Goal: Information Seeking & Learning: Learn about a topic

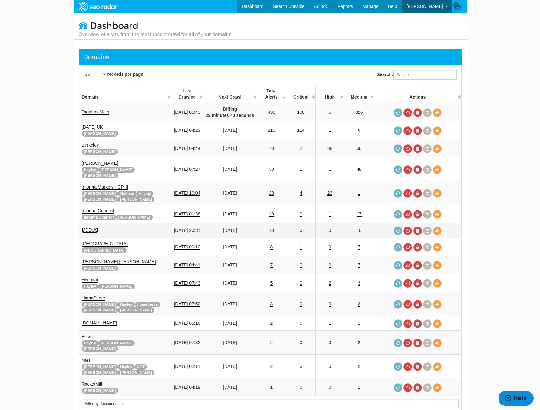
click at [90, 227] on link "MDDUS" at bounding box center [90, 229] width 16 height 5
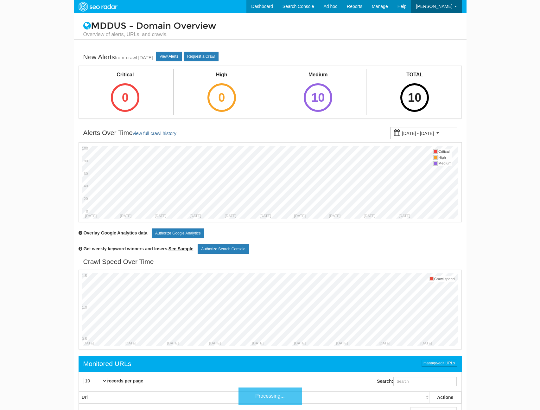
scroll to position [25, 0]
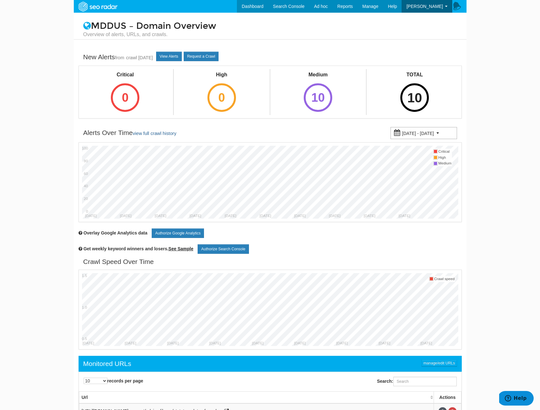
click at [420, 105] on div "10" at bounding box center [414, 97] width 29 height 29
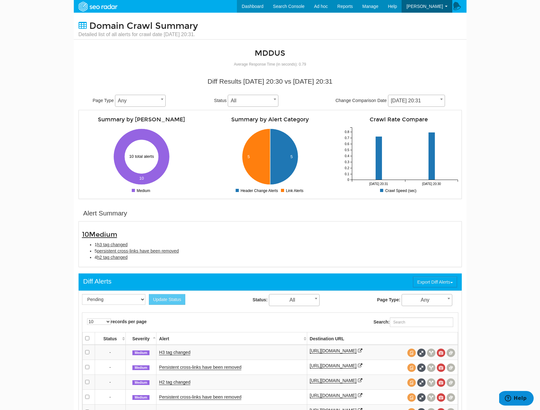
click at [139, 265] on div "10 Medium 1 h3 tag changed 5 persistent cross-links have been removed 4 h2 tag …" at bounding box center [270, 244] width 383 height 46
drag, startPoint x: 142, startPoint y: 261, endPoint x: 71, endPoint y: 227, distance: 79.1
click at [71, 227] on body "Dashboard Search Console Ad hoc Internet Archive Diff tool Mobile vs. Desktop F…" at bounding box center [270, 205] width 540 height 410
copy div "10 Medium 1 h3 tag changed 5 persistent cross-links have been removed 4 h2 tag …"
click at [435, 95] on div "Change Comparison Date 08/27/2025 20:31 08/24/2025 20:32 08/20/2025 20:33 08/17…" at bounding box center [391, 101] width 121 height 12
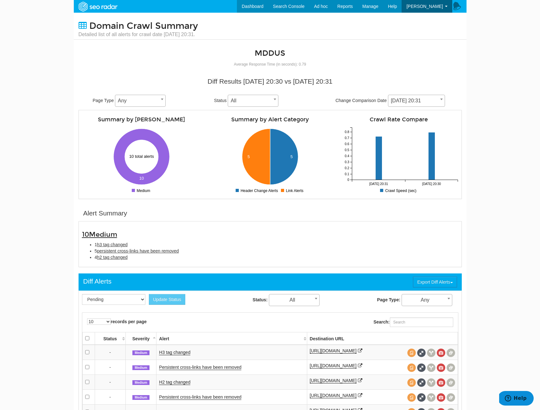
click at [430, 98] on span "08/27/2025 20:31" at bounding box center [416, 100] width 56 height 9
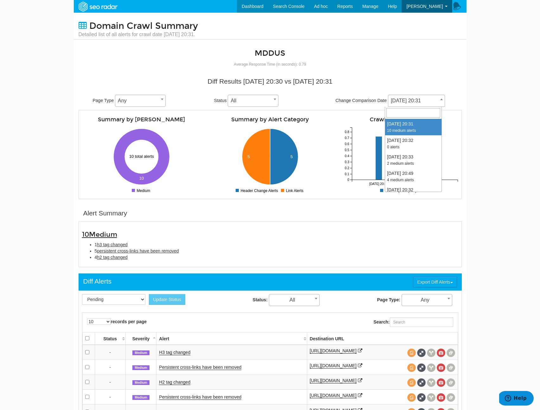
click at [483, 113] on body "Dashboard Search Console Ad hoc Internet Archive Diff tool Mobile vs. Desktop F…" at bounding box center [270, 205] width 540 height 410
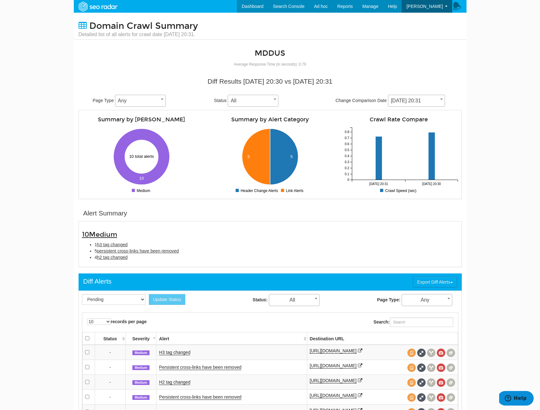
scroll to position [8, 0]
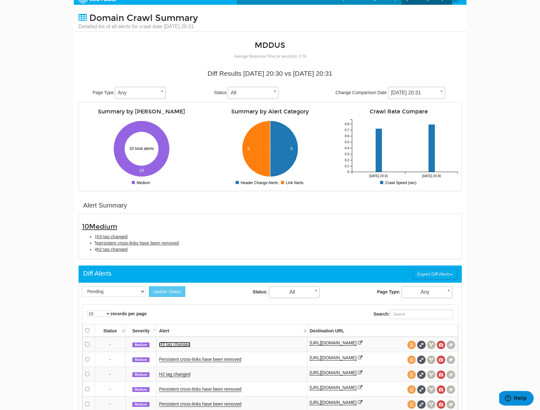
click at [176, 346] on link "H3 tag changed" at bounding box center [174, 344] width 31 height 5
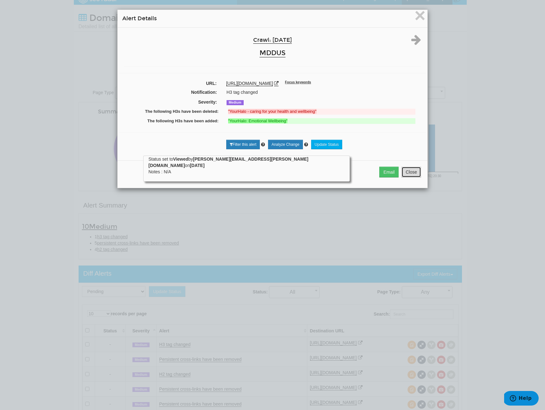
click at [405, 171] on button "Close" at bounding box center [411, 172] width 20 height 11
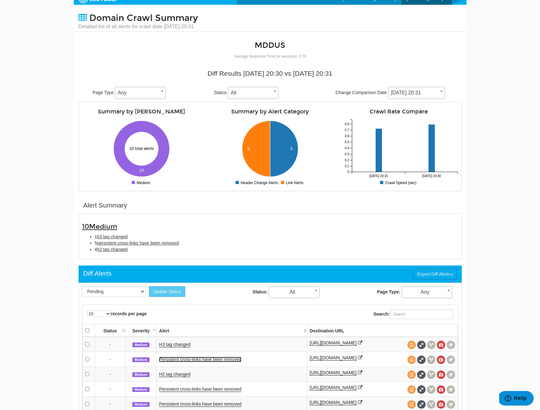
click at [164, 359] on link "Persistent cross-links have been removed" at bounding box center [200, 359] width 82 height 5
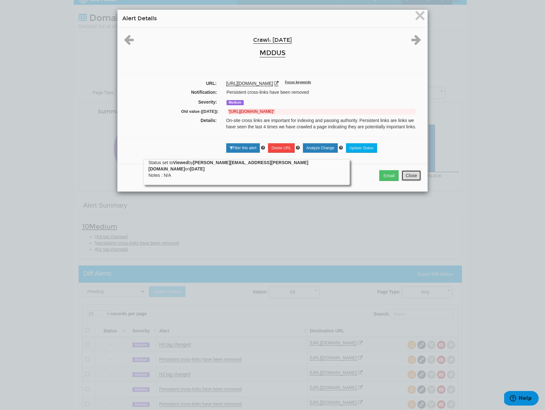
click at [404, 179] on button "Close" at bounding box center [411, 175] width 20 height 11
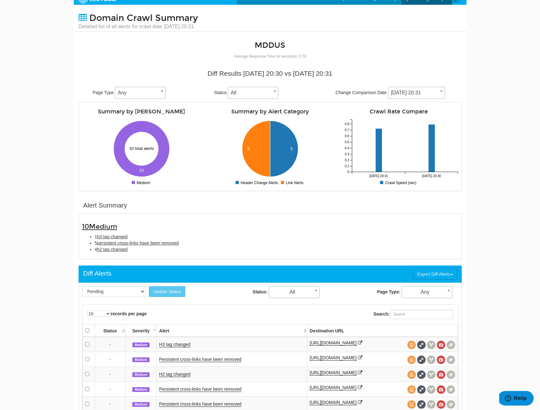
scroll to position [39, 0]
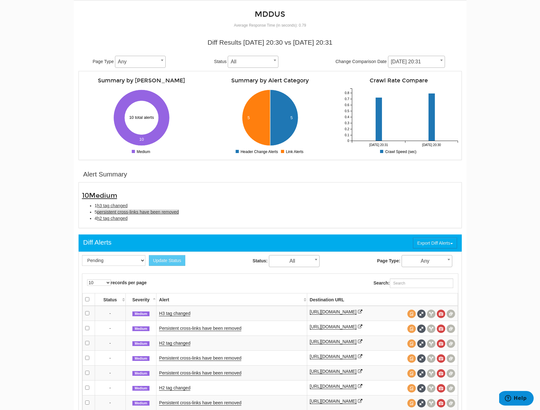
click at [131, 211] on span "persistent cross-links have been removed" at bounding box center [138, 211] width 82 height 5
type input "persistent cross-links have been removed"
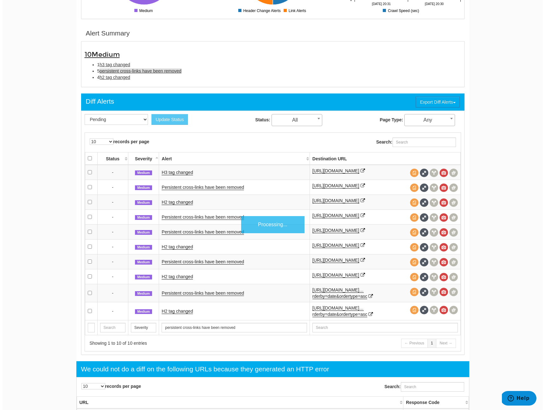
scroll to position [206, 0]
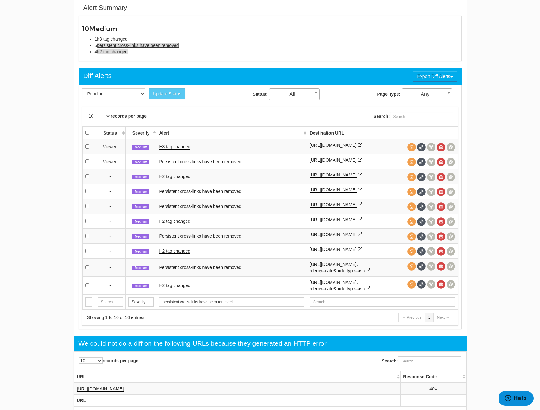
click at [110, 50] on span "h2 tag changed" at bounding box center [112, 51] width 31 height 5
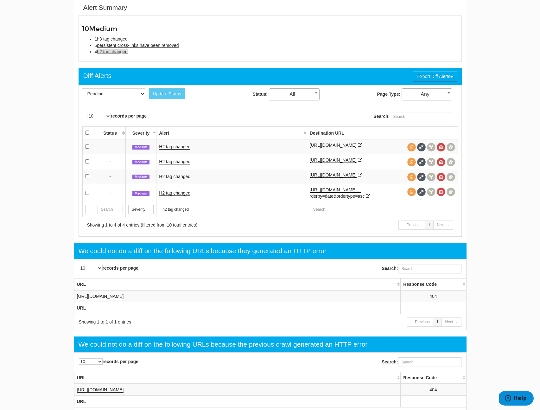
click at [183, 202] on td "H2 tag changed" at bounding box center [231, 193] width 150 height 18
click at [185, 196] on link "H2 tag changed" at bounding box center [174, 192] width 31 height 5
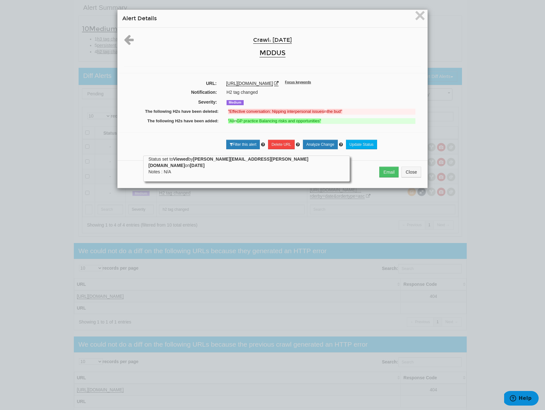
click at [123, 204] on div "× Alert Details Crawl: 08/27/2025 MDDUS URL: https://www.mddus.com/training-and…" at bounding box center [272, 205] width 545 height 410
click at [404, 176] on button "Close" at bounding box center [411, 172] width 20 height 11
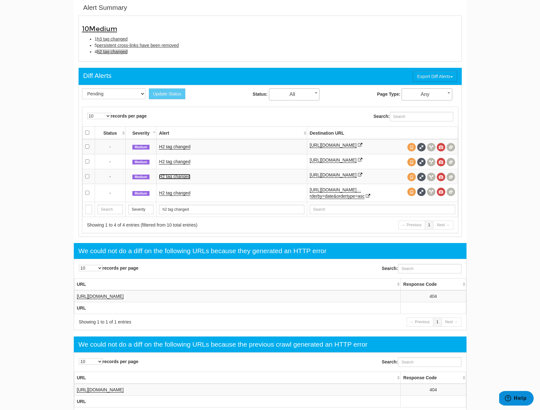
click at [186, 179] on link "H2 tag changed" at bounding box center [174, 176] width 31 height 5
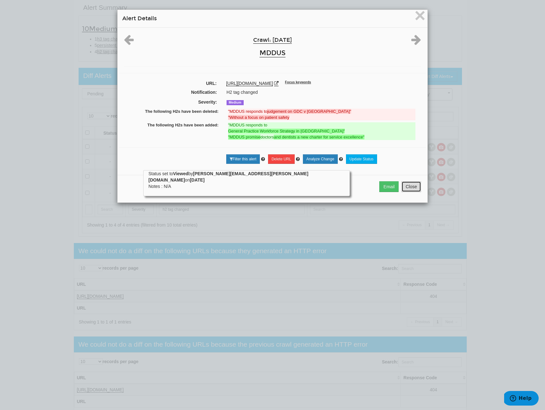
click at [407, 185] on button "Close" at bounding box center [411, 186] width 20 height 11
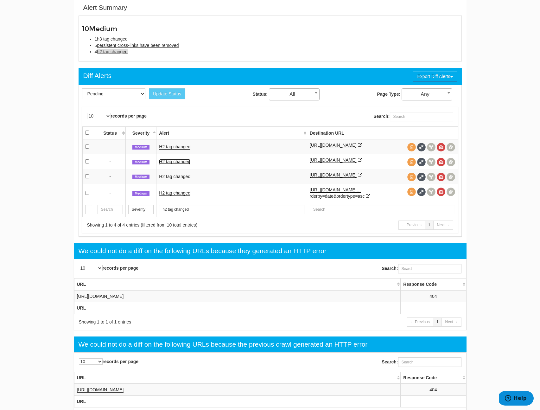
click at [173, 164] on link "H2 tag changed" at bounding box center [174, 161] width 31 height 5
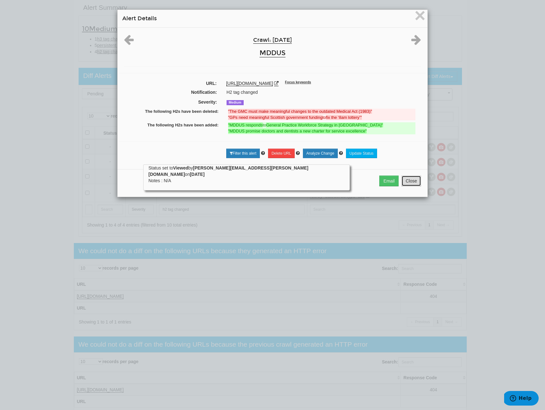
click at [411, 178] on button "Close" at bounding box center [411, 180] width 20 height 11
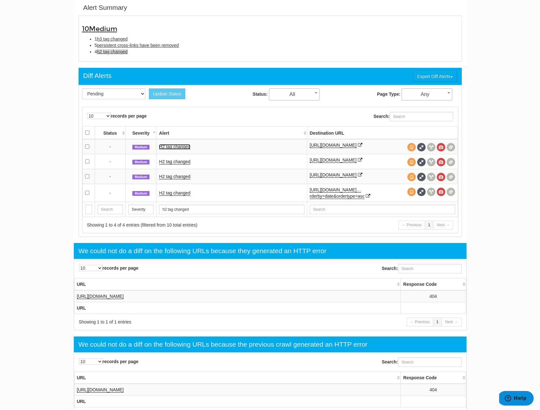
click at [188, 146] on link "H2 tag changed" at bounding box center [174, 146] width 31 height 5
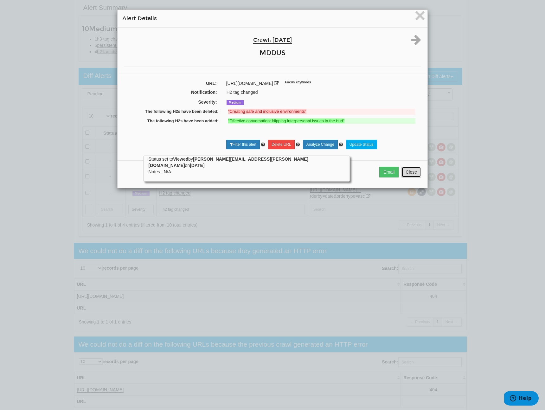
click at [408, 174] on button "Close" at bounding box center [411, 172] width 20 height 11
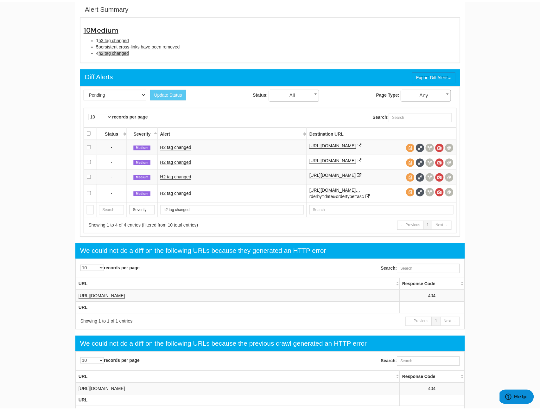
scroll to position [130, 0]
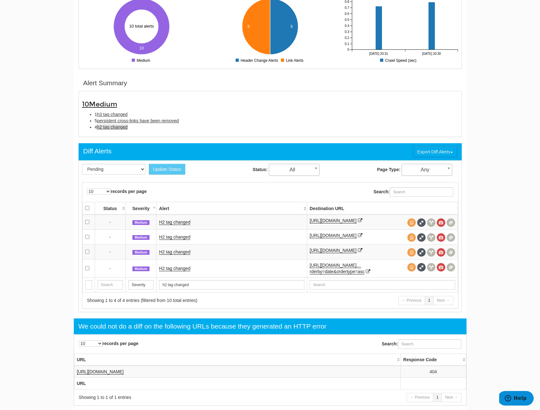
click at [107, 118] on li "5 persistent cross-links have been removed" at bounding box center [277, 121] width 364 height 6
click at [106, 119] on span "persistent cross-links have been removed" at bounding box center [138, 120] width 82 height 5
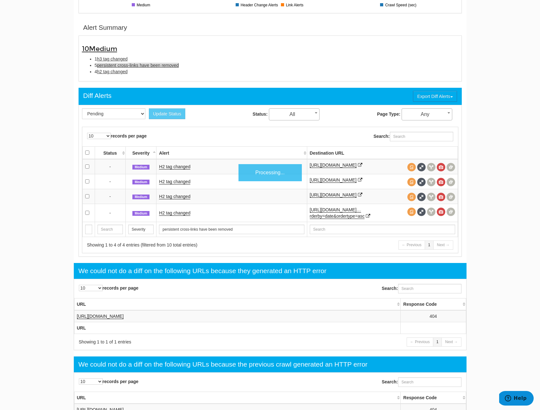
scroll to position [206, 0]
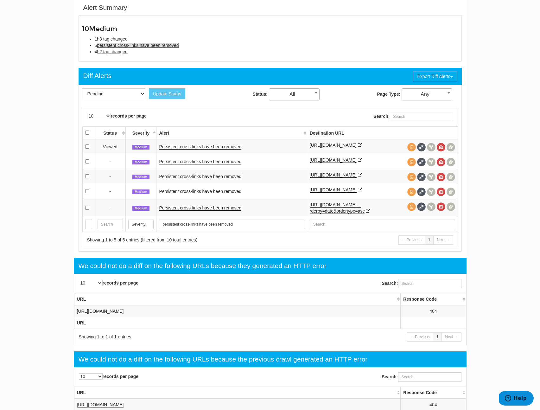
click at [197, 160] on td "Persistent cross-links have been removed" at bounding box center [231, 161] width 150 height 15
click at [196, 162] on link "Persistent cross-links have been removed" at bounding box center [200, 161] width 82 height 5
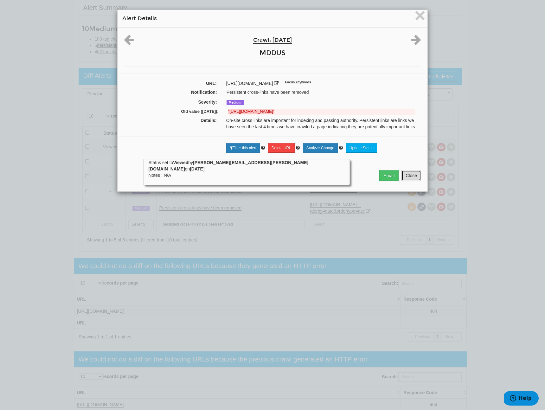
click at [404, 178] on button "Close" at bounding box center [411, 175] width 20 height 11
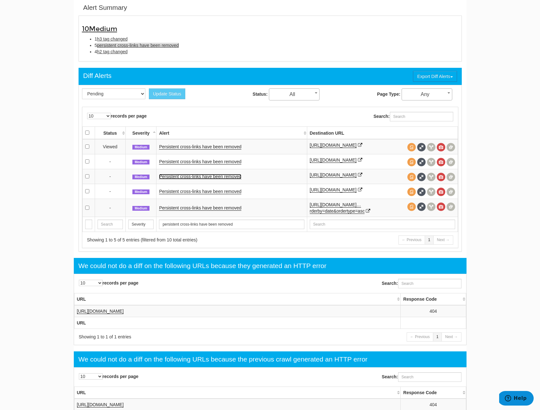
click at [198, 179] on link "Persistent cross-links have been removed" at bounding box center [200, 176] width 82 height 5
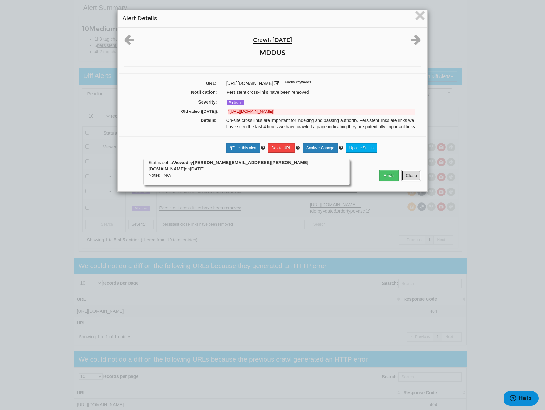
click at [405, 181] on button "Close" at bounding box center [411, 175] width 20 height 11
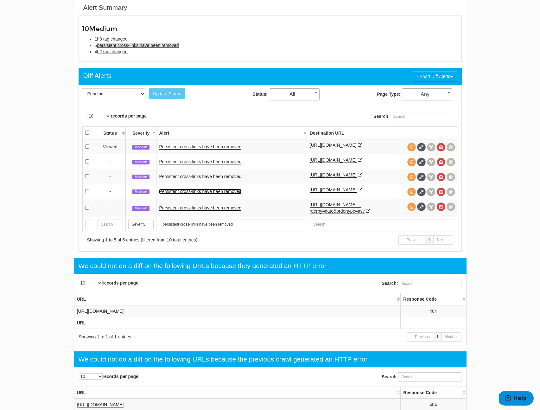
click at [186, 194] on link "Persistent cross-links have been removed" at bounding box center [200, 191] width 82 height 5
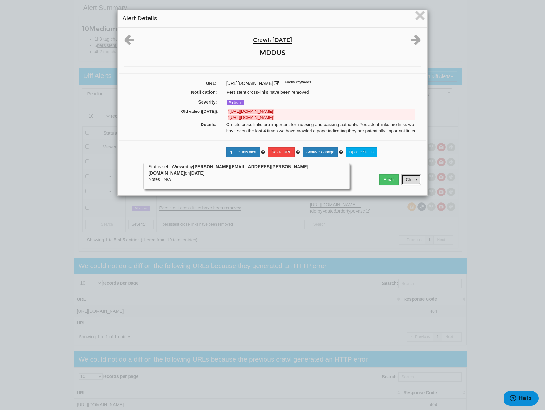
click at [409, 185] on button "Close" at bounding box center [411, 179] width 20 height 11
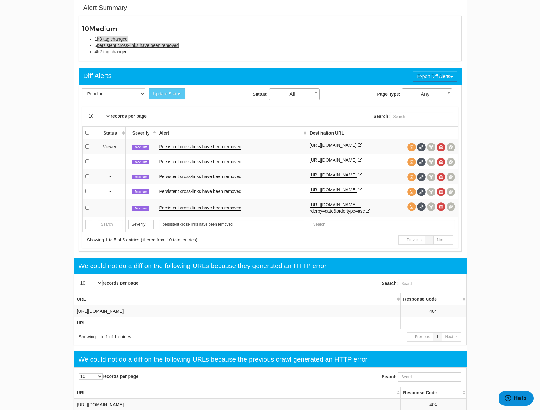
click at [111, 37] on span "h3 tag changed" at bounding box center [112, 38] width 31 height 5
type input "h3 tag changed"
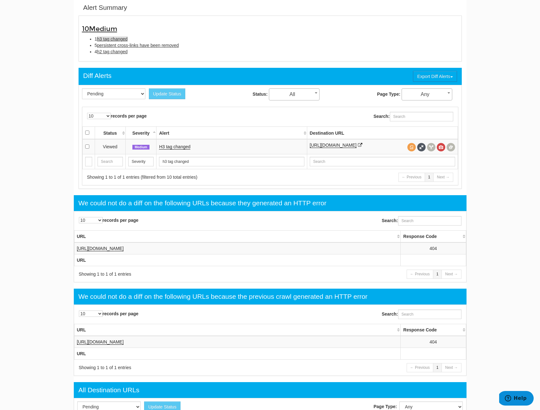
click at [175, 150] on td "H3 tag changed" at bounding box center [231, 146] width 150 height 15
click at [178, 147] on link "H3 tag changed" at bounding box center [174, 146] width 31 height 5
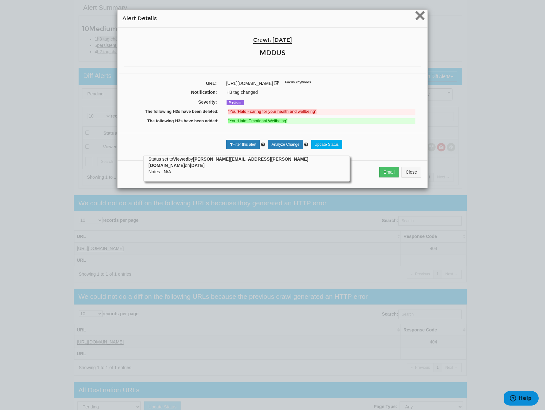
click at [418, 20] on span "×" at bounding box center [419, 15] width 11 height 21
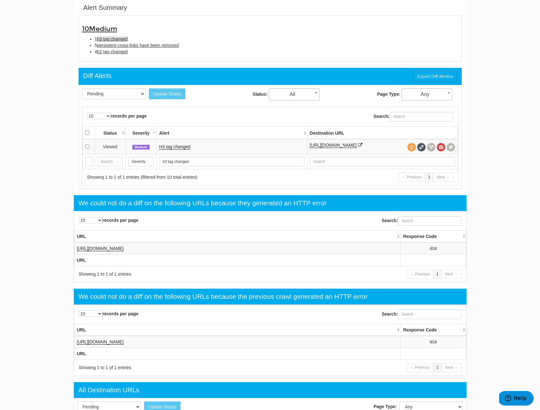
click at [181, 143] on td "H3 tag changed" at bounding box center [231, 146] width 150 height 15
click at [181, 145] on link "H3 tag changed" at bounding box center [174, 146] width 31 height 5
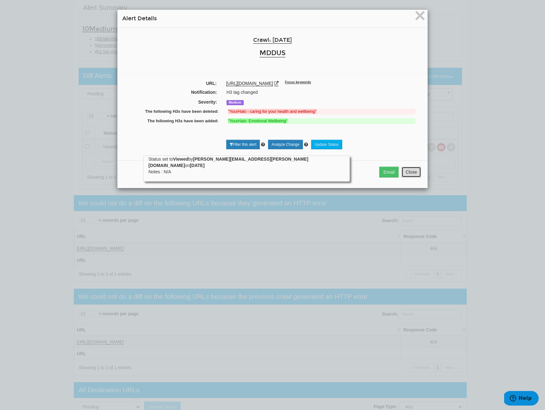
click at [403, 170] on button "Close" at bounding box center [411, 172] width 20 height 11
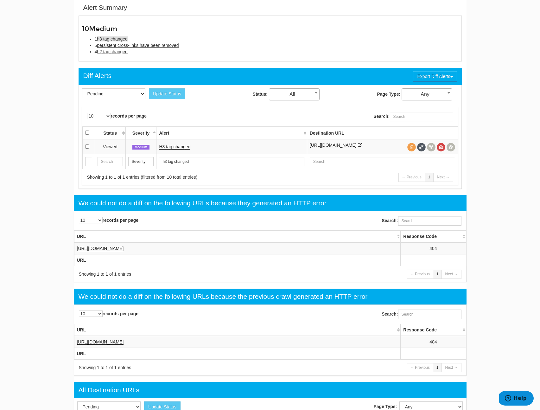
scroll to position [0, 0]
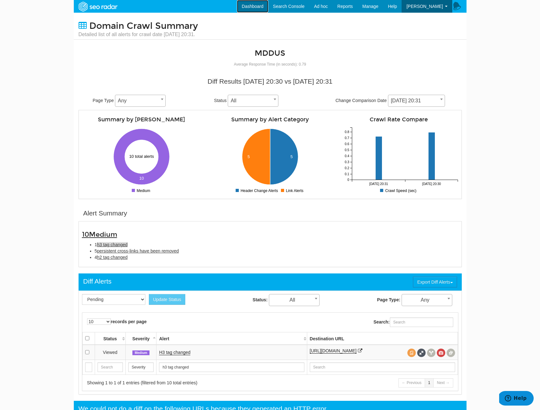
click at [253, 8] on link "Dashboard" at bounding box center [252, 6] width 31 height 13
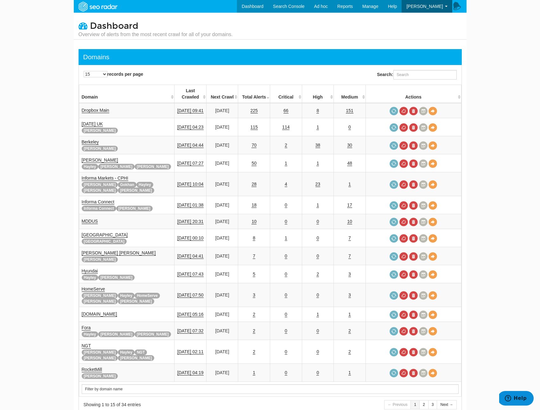
click at [107, 382] on th "Filter by domain name" at bounding box center [270, 389] width 382 height 15
click at [107, 384] on input "text" at bounding box center [270, 389] width 377 height 10
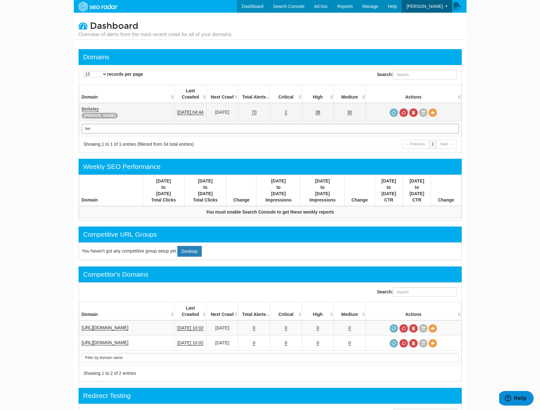
type input "ber"
click at [92, 106] on link "Berkeley" at bounding box center [90, 108] width 17 height 5
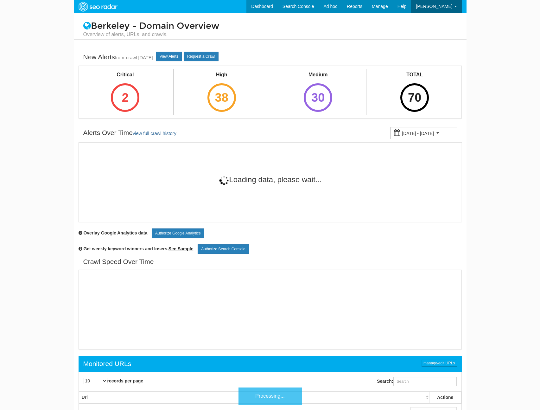
scroll to position [25, 0]
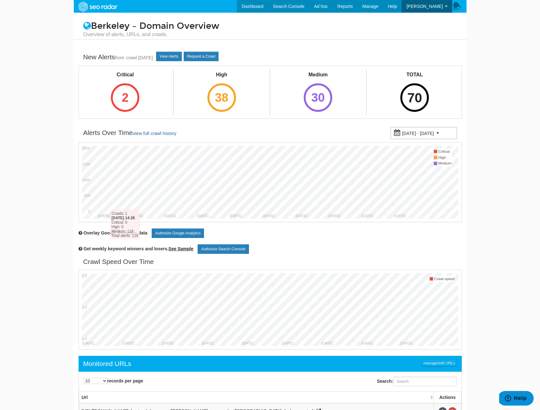
click at [420, 92] on div "70" at bounding box center [414, 97] width 29 height 29
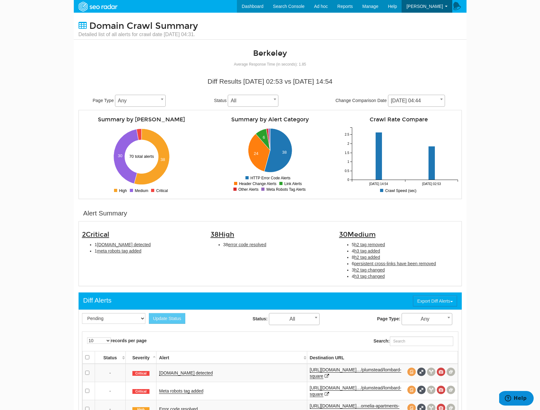
click at [425, 99] on span "[DATE] 04:44" at bounding box center [416, 100] width 56 height 9
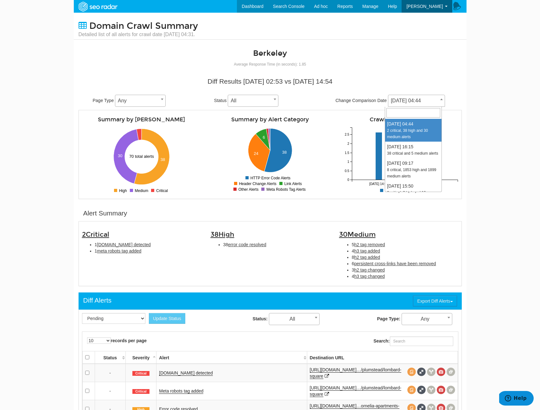
click at [483, 137] on body "Dashboard Search Console Ad hoc Internet Archive Diff tool Mobile vs. Desktop F…" at bounding box center [270, 205] width 540 height 410
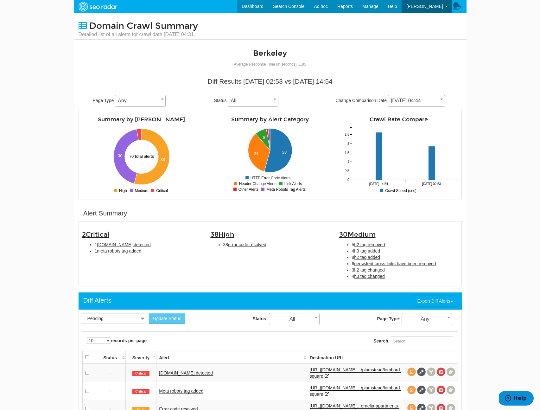
click at [408, 279] on li "4 h3 tag changed" at bounding box center [405, 276] width 106 height 6
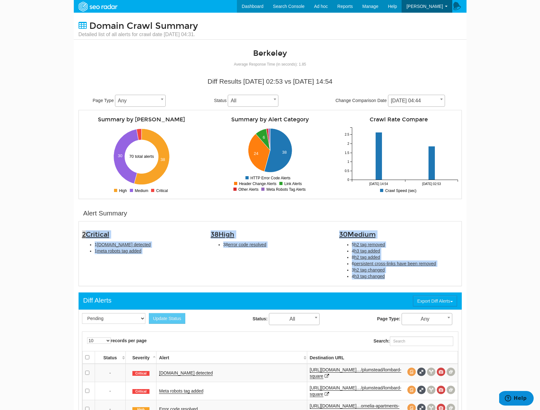
drag, startPoint x: 414, startPoint y: 279, endPoint x: 85, endPoint y: 231, distance: 332.6
click at [85, 231] on div "2 Critical 1 schema.org detected 1 meta robots tag added 38 High 38 error code …" at bounding box center [270, 254] width 386 height 58
click at [421, 277] on li "4 h3 tag changed" at bounding box center [405, 276] width 106 height 6
copy div "2 Critical 1 schema.org detected 1 meta robots tag added 38 High 38 error code …"
drag, startPoint x: 420, startPoint y: 279, endPoint x: 68, endPoint y: 234, distance: 354.5
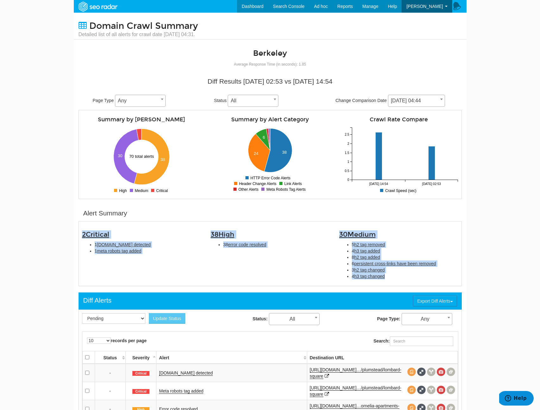
click at [68, 234] on body "Dashboard Search Console Ad hoc Internet Archive Diff tool Mobile vs. Desktop F…" at bounding box center [270, 205] width 540 height 410
click at [379, 277] on span "h3 tag changed" at bounding box center [369, 276] width 31 height 5
type input "h3 tag changed"
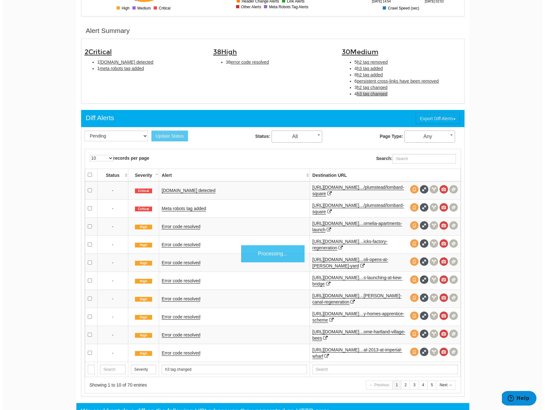
scroll to position [206, 0]
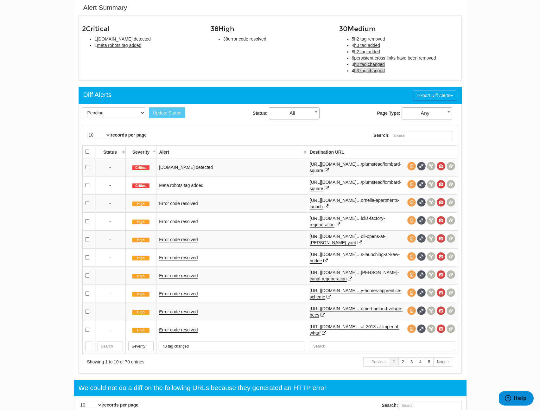
click at [366, 67] on span "h2 tag changed" at bounding box center [369, 64] width 31 height 5
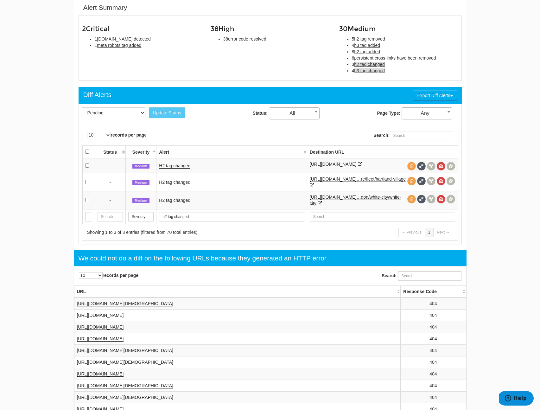
click at [366, 71] on span "h3 tag changed" at bounding box center [369, 70] width 31 height 5
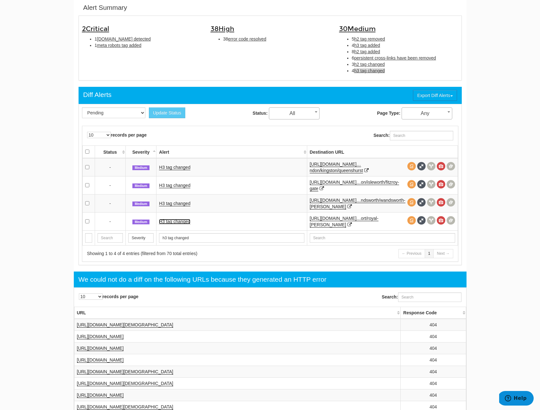
click at [167, 220] on link "H3 tag changed" at bounding box center [174, 221] width 31 height 5
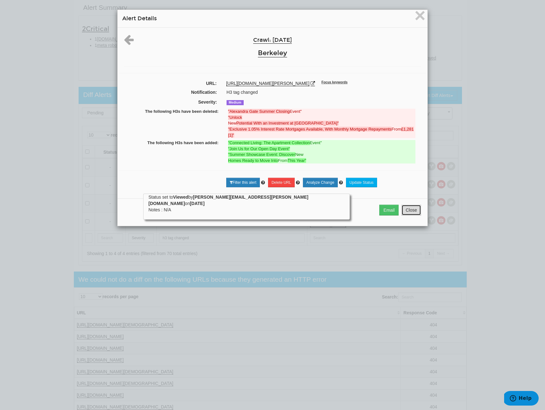
click at [402, 213] on button "Close" at bounding box center [411, 210] width 20 height 11
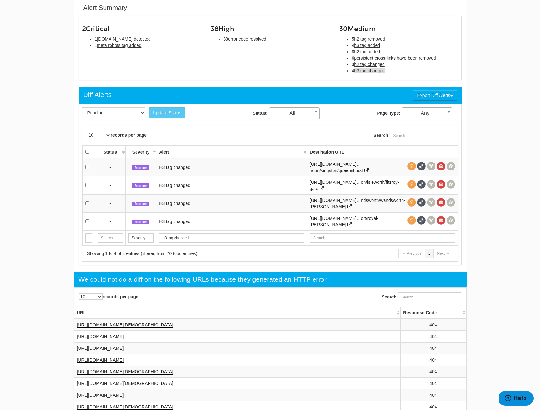
click at [186, 206] on td "H3 tag changed" at bounding box center [231, 203] width 150 height 18
click at [188, 203] on link "H3 tag changed" at bounding box center [174, 203] width 31 height 5
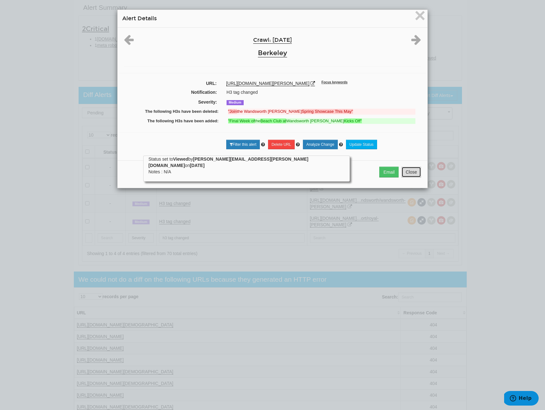
click at [412, 175] on button "Close" at bounding box center [411, 172] width 20 height 11
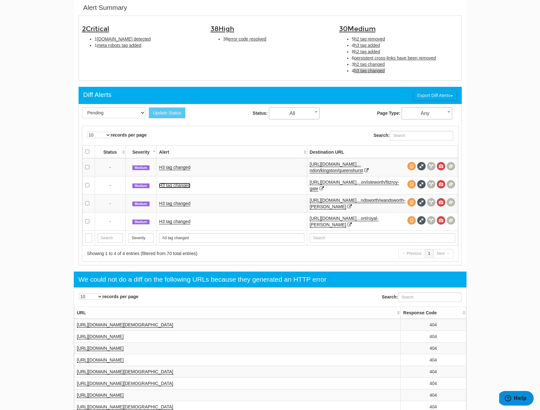
click at [179, 183] on link "H3 tag changed" at bounding box center [174, 185] width 31 height 5
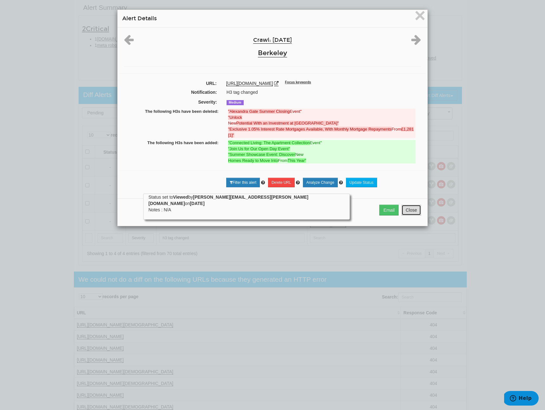
click at [410, 211] on button "Close" at bounding box center [411, 210] width 20 height 11
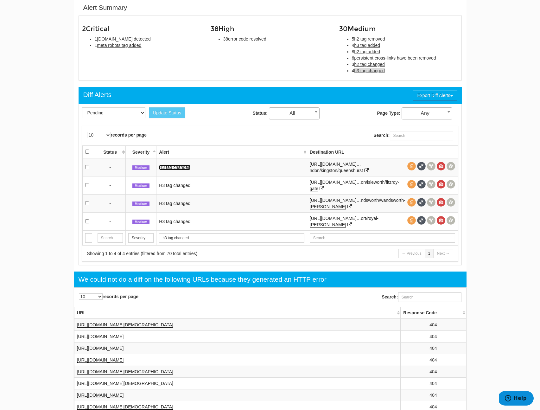
click at [177, 165] on link "H3 tag changed" at bounding box center [174, 167] width 31 height 5
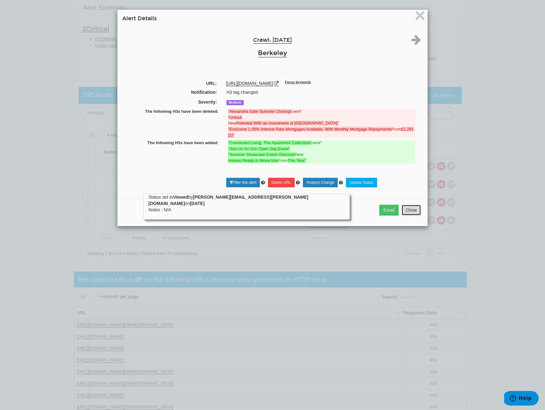
click at [417, 207] on button "Close" at bounding box center [411, 210] width 20 height 11
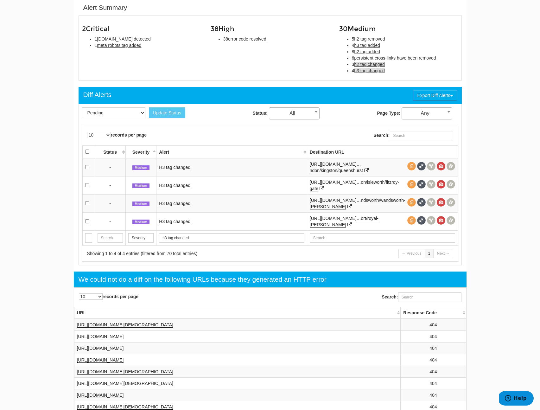
click at [363, 64] on span "h2 tag changed" at bounding box center [369, 64] width 31 height 5
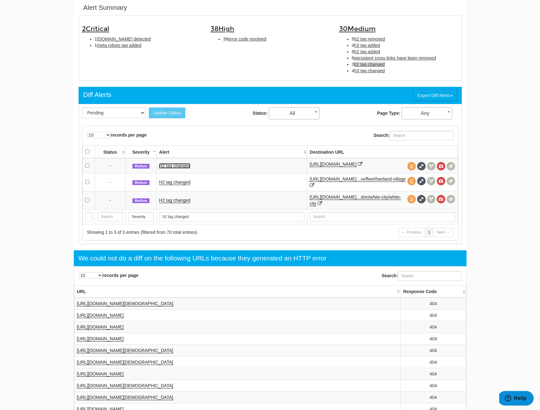
click at [173, 167] on link "H2 tag changed" at bounding box center [174, 165] width 31 height 5
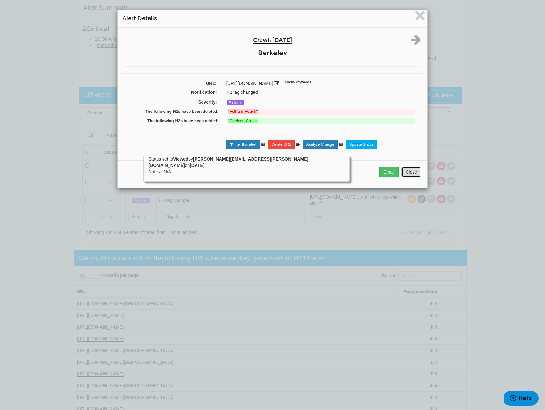
click at [405, 171] on button "Close" at bounding box center [411, 172] width 20 height 11
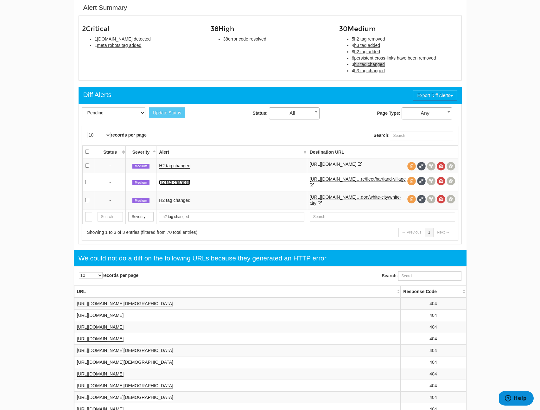
click at [175, 185] on link "H2 tag changed" at bounding box center [174, 182] width 31 height 5
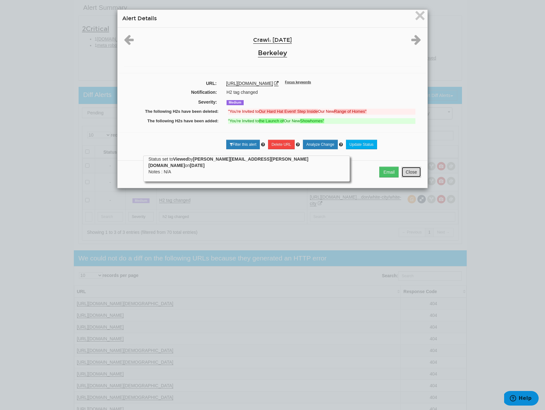
click at [405, 176] on button "Close" at bounding box center [411, 172] width 20 height 11
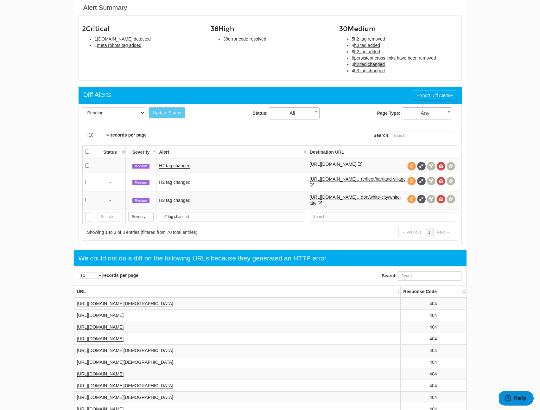
click at [176, 198] on td "H2 tag changed" at bounding box center [231, 200] width 150 height 18
click at [175, 202] on link "H2 tag changed" at bounding box center [174, 200] width 31 height 5
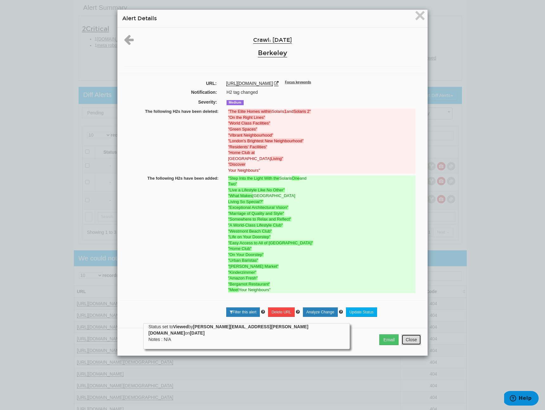
click at [405, 341] on button "Close" at bounding box center [411, 339] width 20 height 11
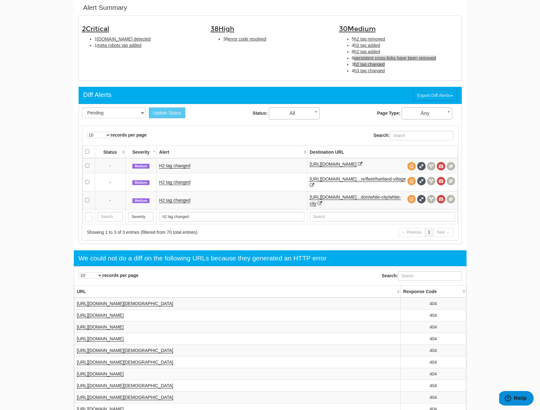
click at [370, 58] on span "persistent cross-links have been removed" at bounding box center [395, 57] width 82 height 5
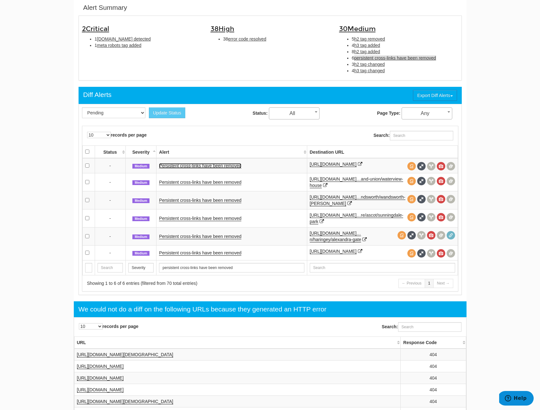
click at [227, 167] on link "Persistent cross-links have been removed" at bounding box center [200, 165] width 82 height 5
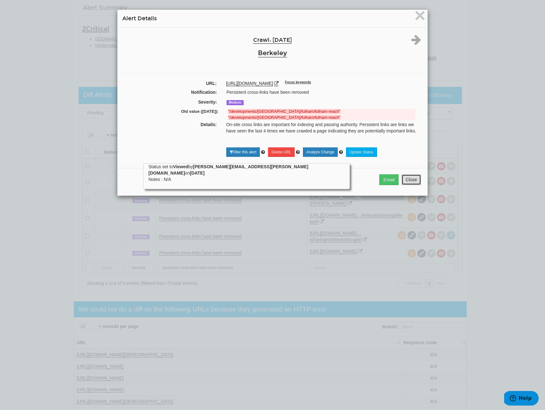
click at [416, 182] on button "Close" at bounding box center [411, 179] width 20 height 11
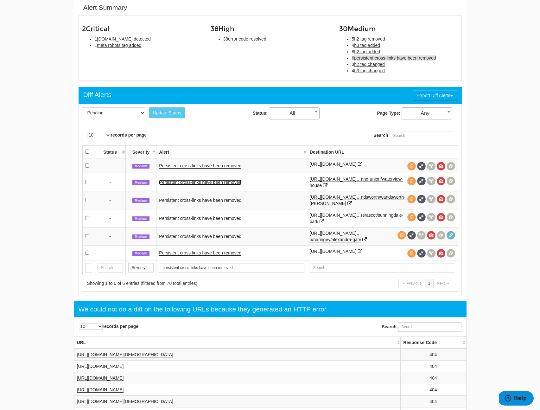
click at [227, 183] on link "Persistent cross-links have been removed" at bounding box center [200, 182] width 82 height 5
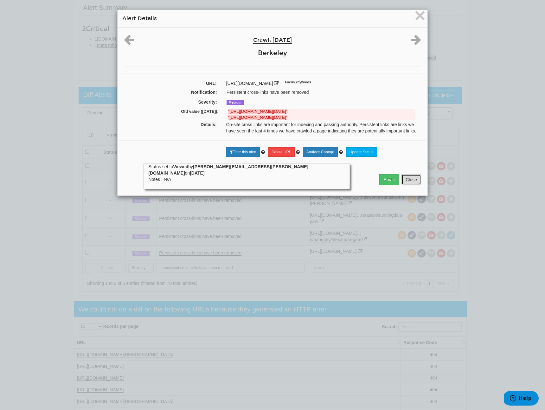
click at [410, 185] on button "Close" at bounding box center [411, 179] width 20 height 11
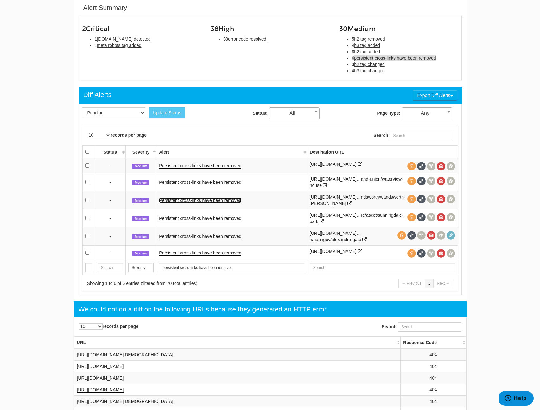
click at [211, 202] on link "Persistent cross-links have been removed" at bounding box center [200, 200] width 82 height 5
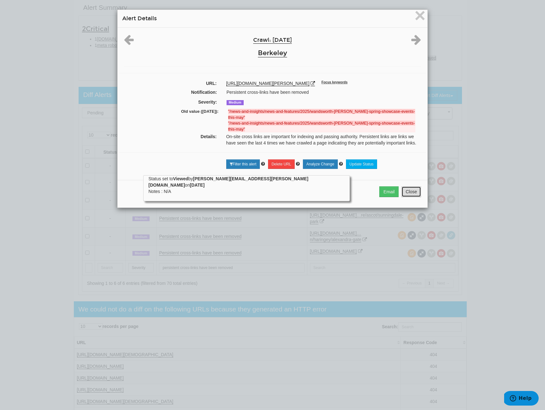
click at [413, 187] on button "Close" at bounding box center [411, 191] width 20 height 11
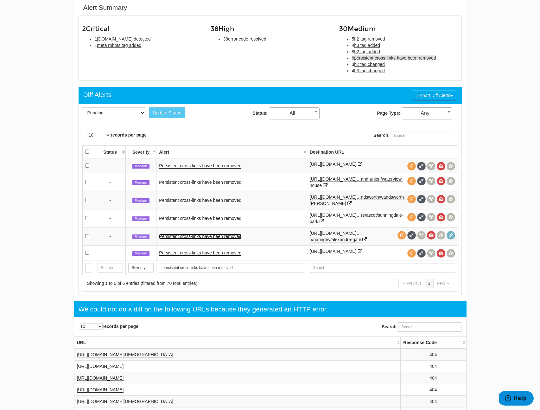
click at [171, 237] on link "Persistent cross-links have been removed" at bounding box center [200, 236] width 82 height 5
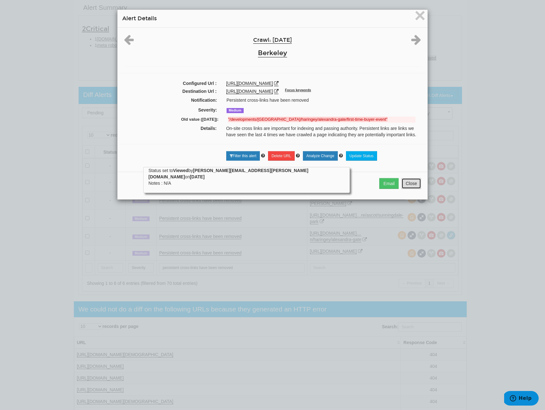
click at [406, 187] on button "Close" at bounding box center [411, 183] width 20 height 11
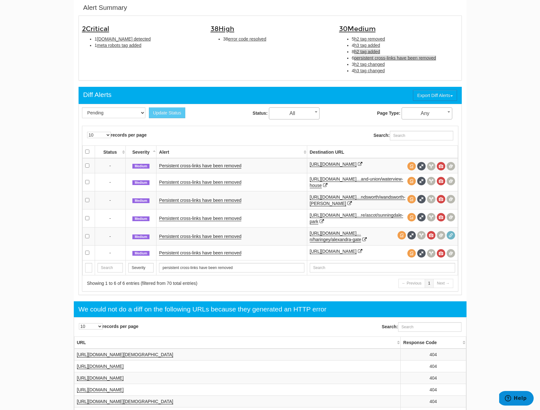
click at [367, 50] on span "h2 tag added" at bounding box center [367, 51] width 26 height 5
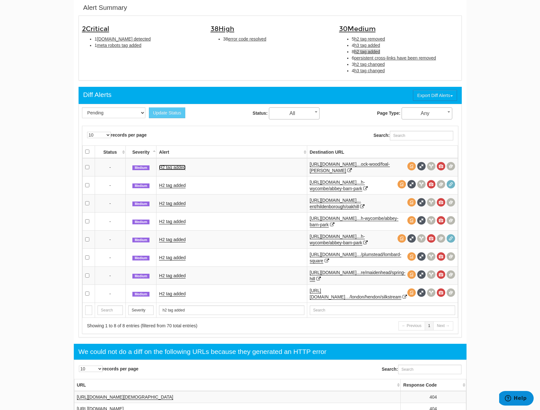
click at [179, 167] on link "H2 tag added" at bounding box center [172, 167] width 27 height 5
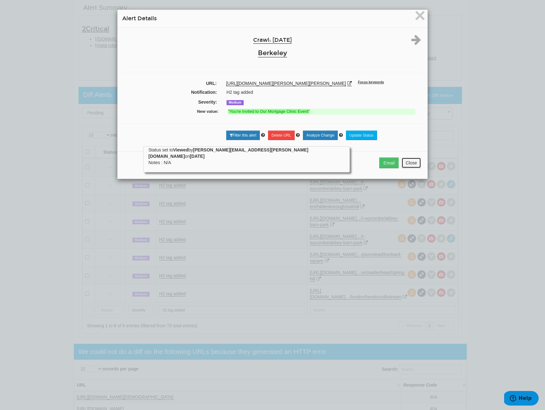
click at [407, 167] on button "Close" at bounding box center [411, 162] width 20 height 11
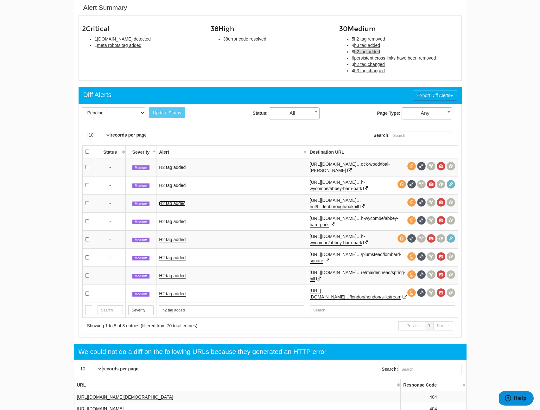
click at [165, 204] on link "H2 tag added" at bounding box center [172, 203] width 27 height 5
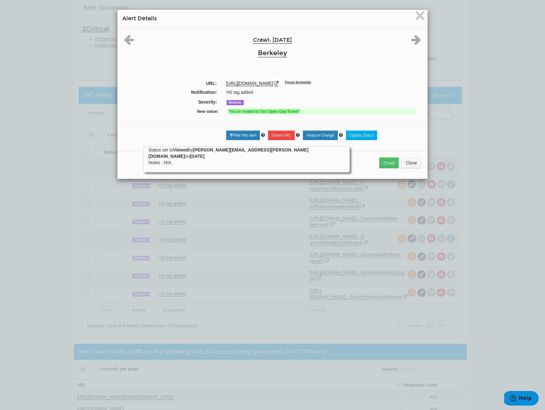
click at [417, 171] on div "Email Close" at bounding box center [273, 165] width 310 height 28
click at [411, 163] on button "Close" at bounding box center [411, 162] width 20 height 11
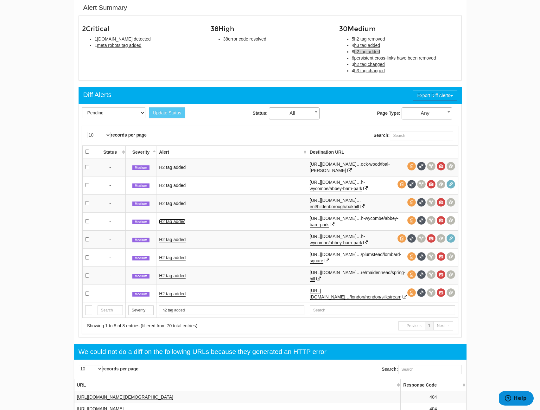
click at [175, 223] on link "H2 tag added" at bounding box center [172, 221] width 27 height 5
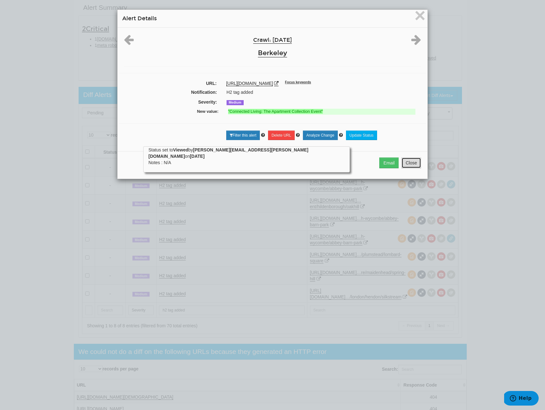
click at [411, 168] on button "Close" at bounding box center [411, 162] width 20 height 11
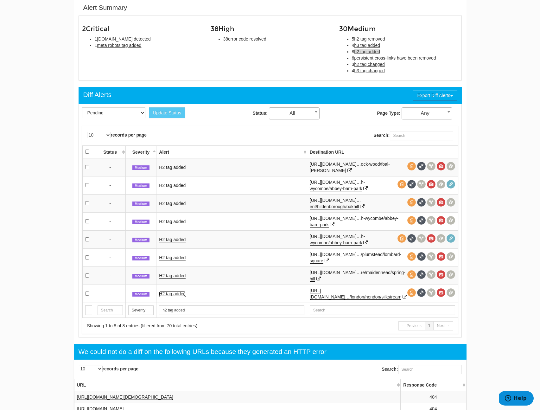
click at [164, 292] on link "H2 tag added" at bounding box center [172, 293] width 27 height 5
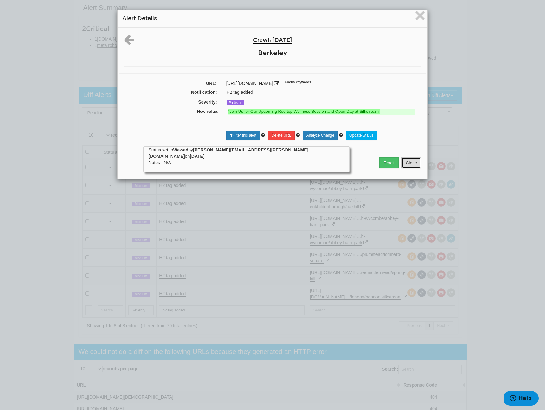
click at [412, 162] on button "Close" at bounding box center [411, 162] width 20 height 11
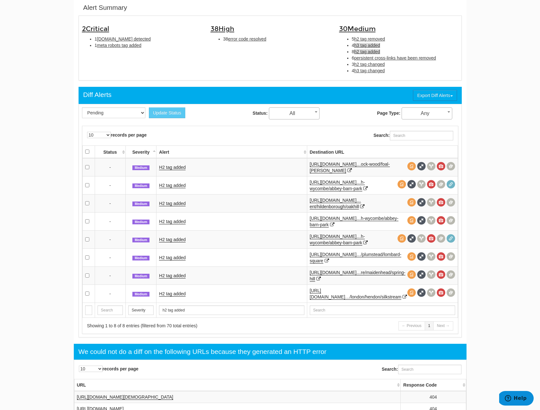
click at [371, 47] on span "h3 tag added" at bounding box center [367, 45] width 26 height 5
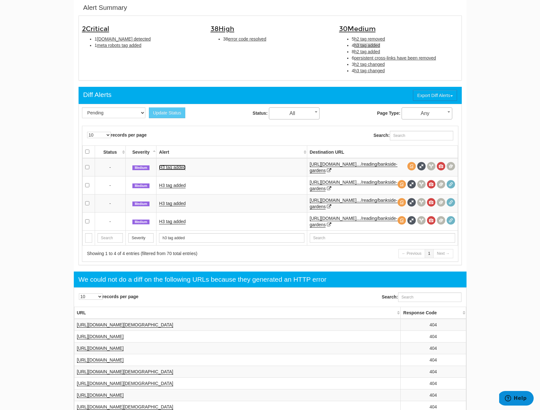
click at [159, 169] on link "H3 tag added" at bounding box center [172, 167] width 27 height 5
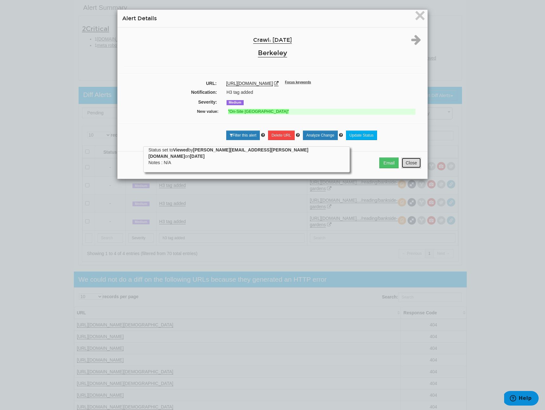
click at [404, 167] on button "Close" at bounding box center [411, 162] width 20 height 11
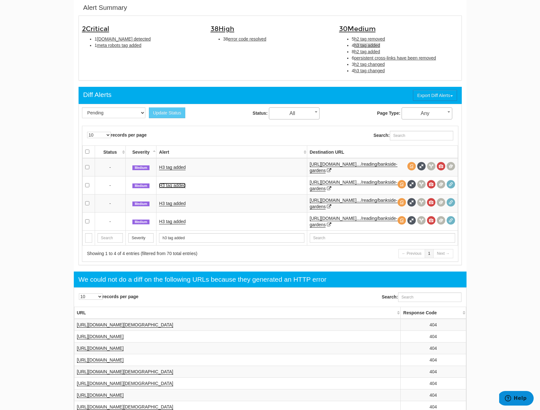
click at [163, 186] on link "H3 tag added" at bounding box center [172, 185] width 27 height 5
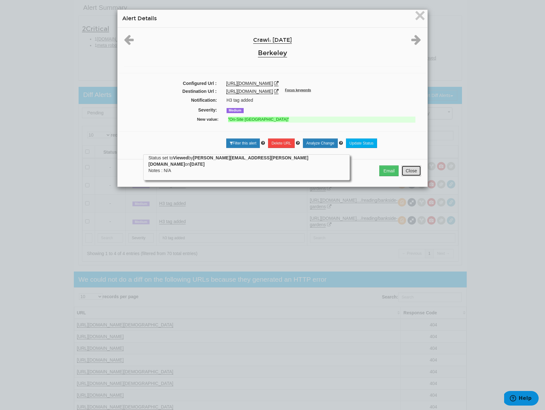
click at [412, 176] on button "Close" at bounding box center [411, 170] width 20 height 11
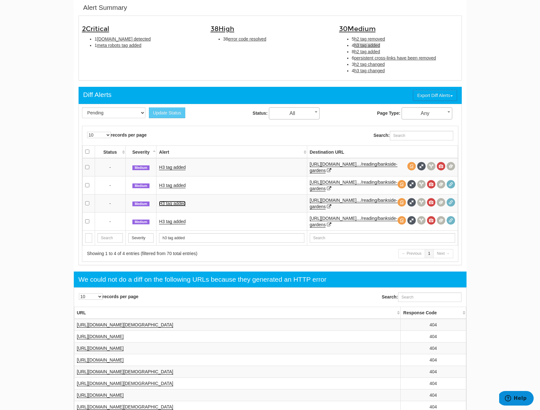
click at [182, 204] on link "H3 tag added" at bounding box center [172, 203] width 27 height 5
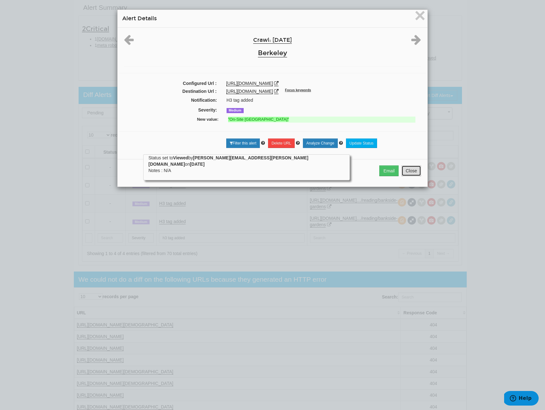
click at [404, 174] on button "Close" at bounding box center [411, 170] width 20 height 11
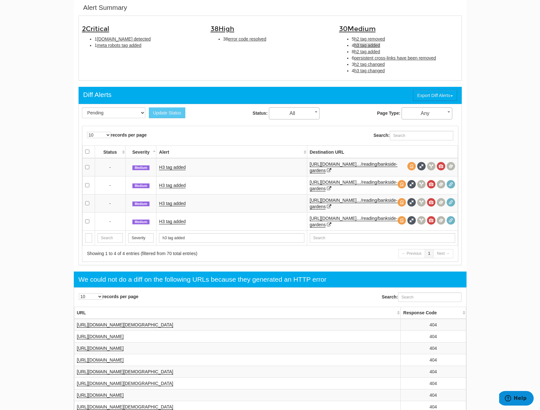
click at [182, 225] on td "H3 tag added" at bounding box center [231, 221] width 150 height 18
click at [183, 223] on link "H3 tag added" at bounding box center [172, 221] width 27 height 5
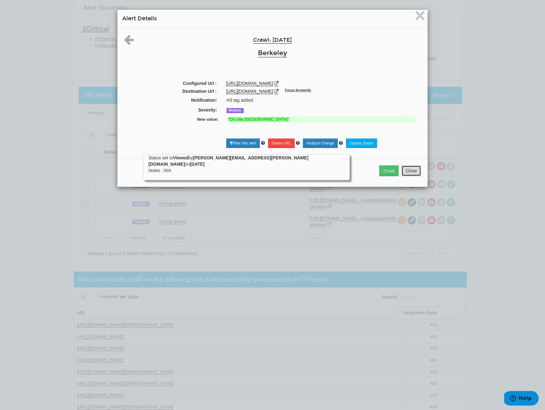
click at [407, 176] on button "Close" at bounding box center [411, 170] width 20 height 11
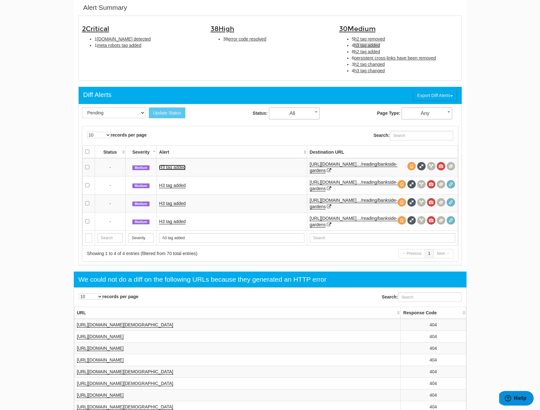
click at [184, 169] on link "H3 tag added" at bounding box center [172, 167] width 27 height 5
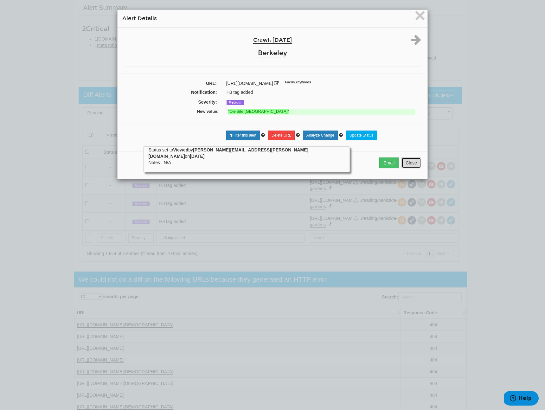
click at [401, 168] on button "Close" at bounding box center [411, 162] width 20 height 11
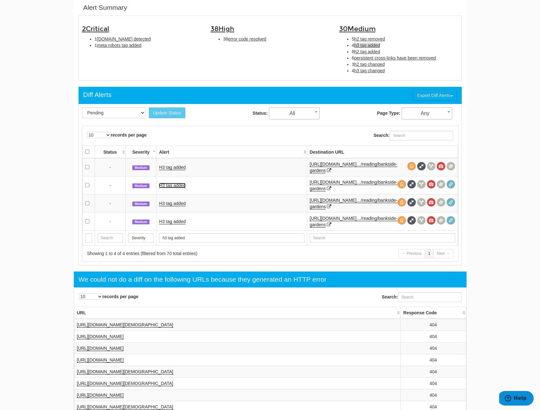
click at [174, 186] on link "H3 tag added" at bounding box center [172, 185] width 27 height 5
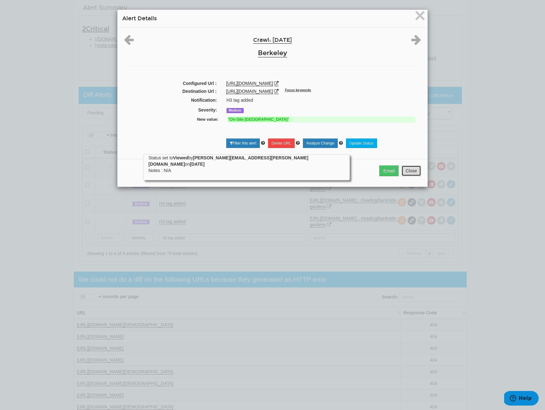
click at [404, 174] on button "Close" at bounding box center [411, 170] width 20 height 11
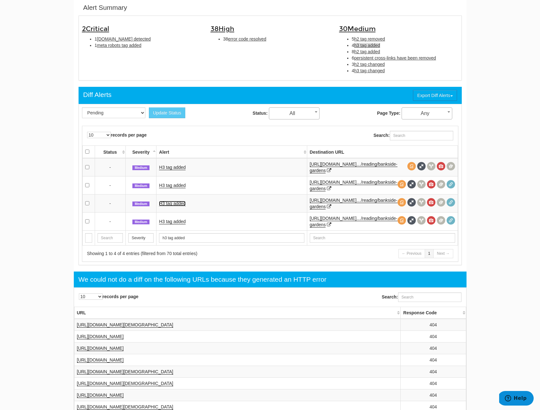
click at [171, 206] on link "H3 tag added" at bounding box center [172, 203] width 27 height 5
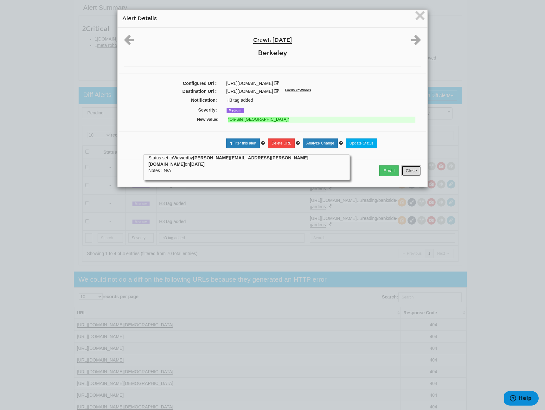
click at [411, 176] on button "Close" at bounding box center [411, 170] width 20 height 11
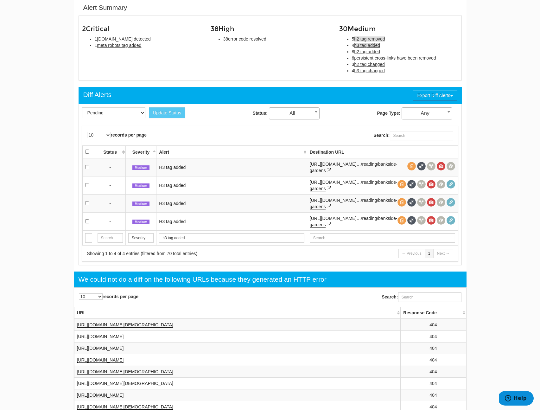
click at [378, 37] on span "h2 tag removed" at bounding box center [369, 38] width 31 height 5
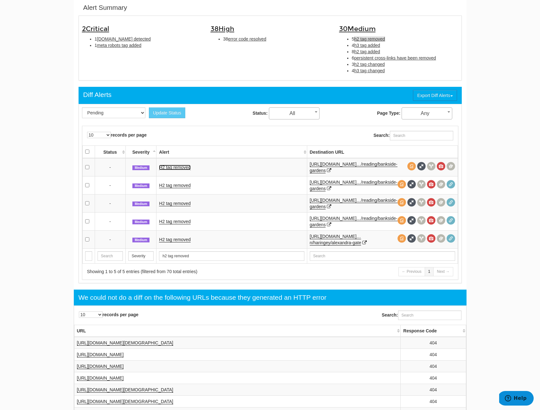
click at [174, 166] on link "H2 tag removed" at bounding box center [175, 167] width 32 height 5
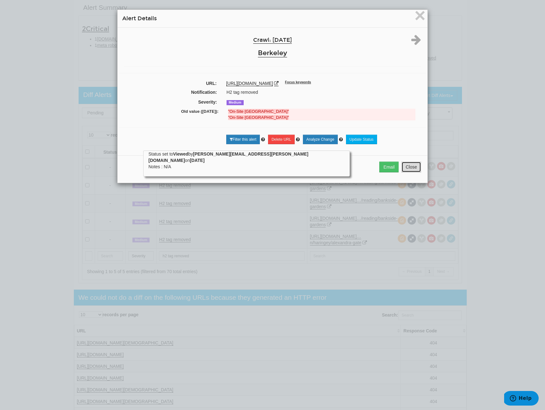
click at [412, 168] on button "Close" at bounding box center [411, 167] width 20 height 11
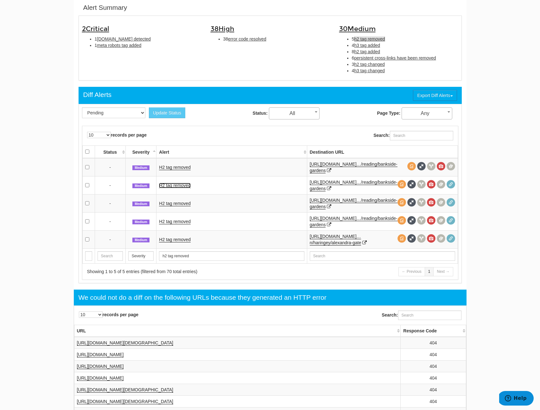
click at [170, 184] on link "H2 tag removed" at bounding box center [175, 185] width 32 height 5
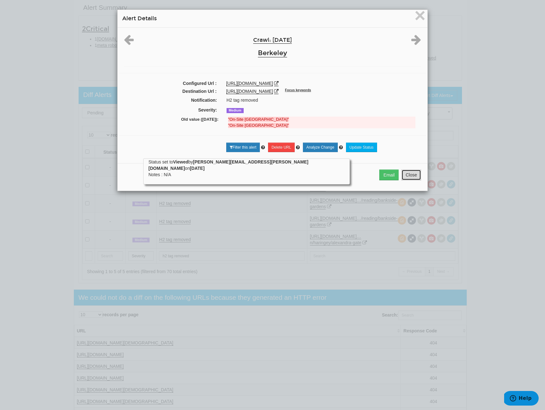
click at [406, 179] on button "Close" at bounding box center [411, 174] width 20 height 11
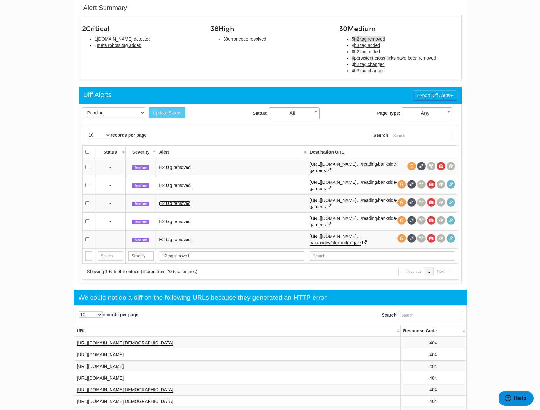
click at [163, 201] on link "H2 tag removed" at bounding box center [175, 203] width 32 height 5
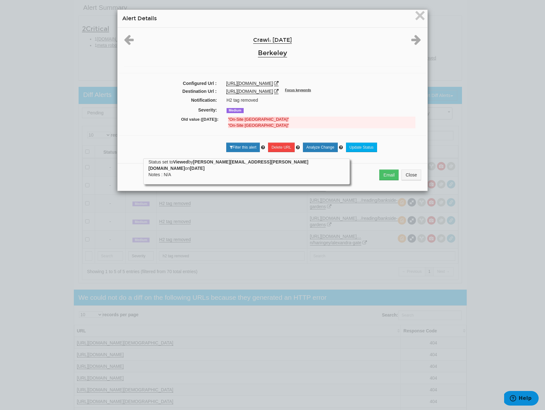
click at [425, 181] on div "Email Close" at bounding box center [273, 177] width 310 height 28
click at [410, 180] on button "Close" at bounding box center [411, 174] width 20 height 11
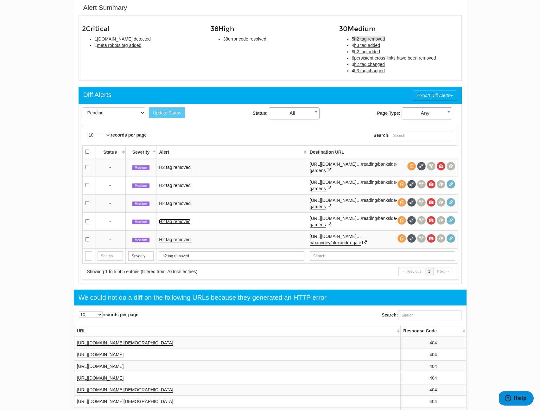
click at [179, 221] on link "H2 tag removed" at bounding box center [175, 221] width 32 height 5
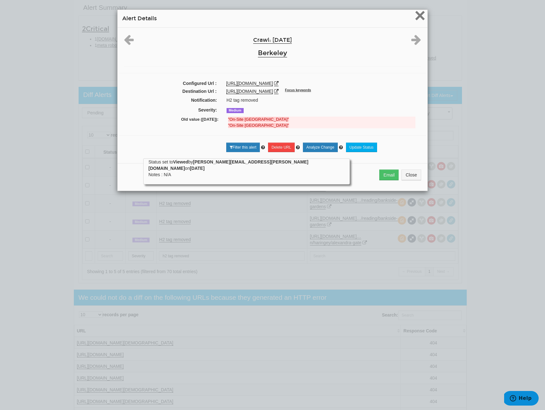
click at [415, 15] on span "×" at bounding box center [419, 15] width 11 height 21
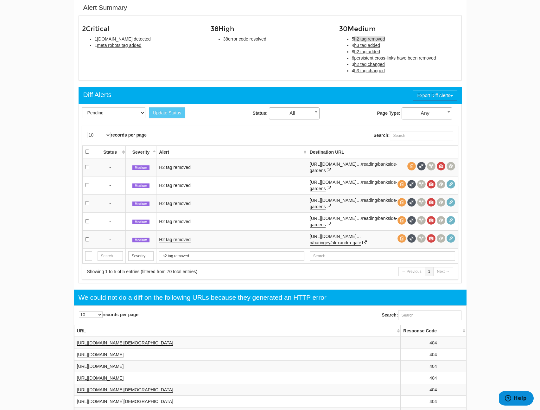
click at [250, 42] on li "38 error code resolved" at bounding box center [276, 39] width 106 height 6
click at [252, 40] on span "error code resolved" at bounding box center [247, 38] width 38 height 5
type input "error code resolved"
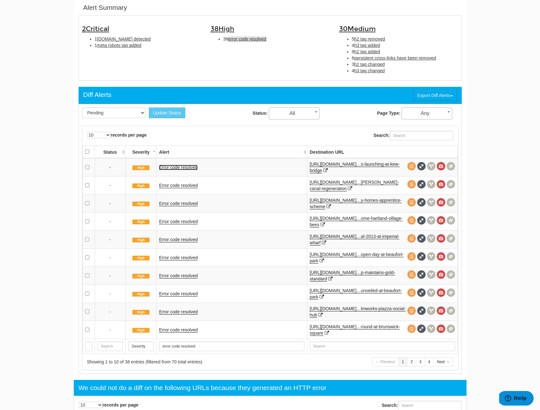
click at [169, 168] on link "Error code resolved" at bounding box center [178, 167] width 39 height 5
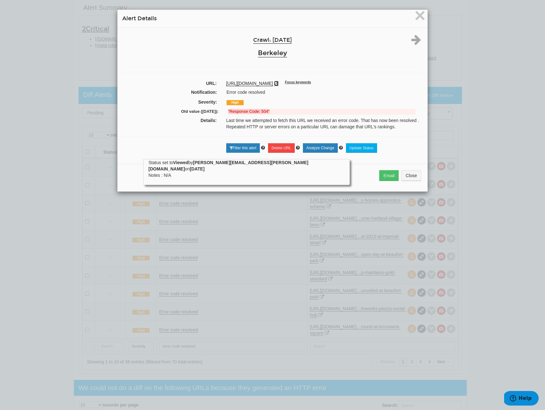
click at [278, 86] on icon at bounding box center [276, 83] width 4 height 4
click at [414, 13] on span "×" at bounding box center [419, 15] width 11 height 21
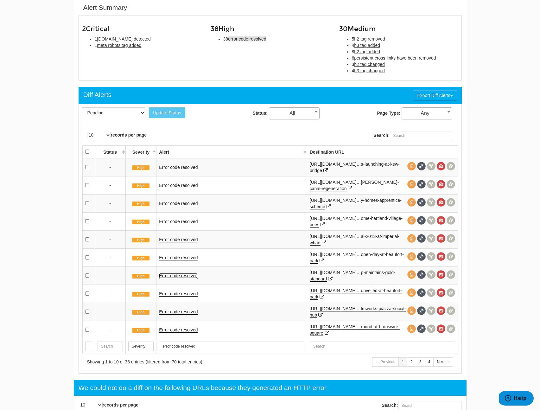
click at [163, 274] on link "Error code resolved" at bounding box center [178, 275] width 39 height 5
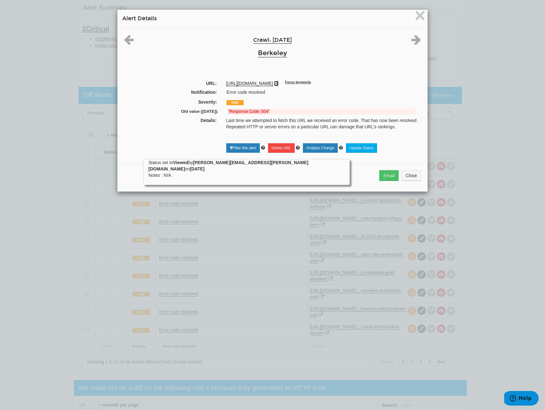
click at [274, 86] on link at bounding box center [276, 83] width 4 height 5
click at [402, 179] on button "Close" at bounding box center [411, 175] width 20 height 11
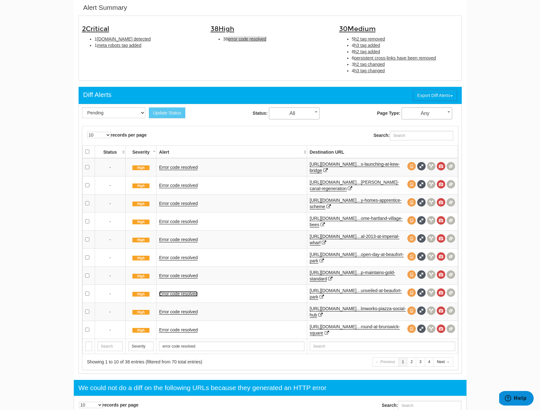
click at [179, 296] on link "Error code resolved" at bounding box center [178, 293] width 39 height 5
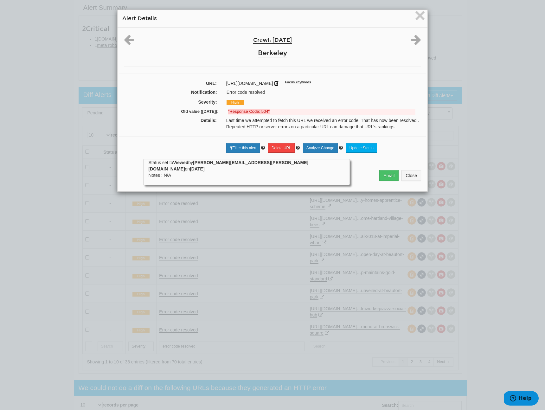
click at [278, 86] on icon at bounding box center [276, 83] width 4 height 4
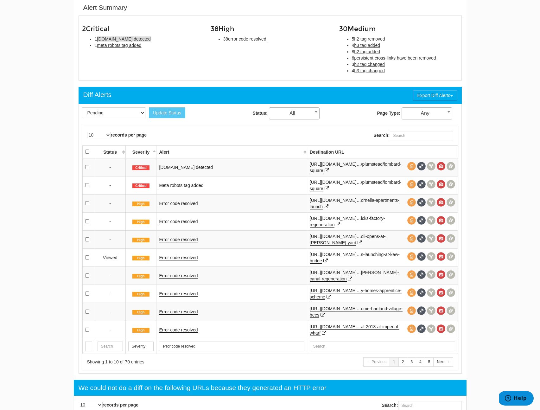
click at [107, 41] on span "[DOMAIN_NAME] detected" at bounding box center [124, 38] width 54 height 5
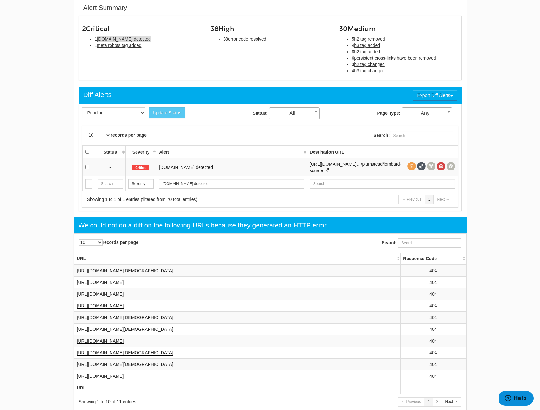
click at [186, 162] on td "[DOMAIN_NAME] detected" at bounding box center [231, 167] width 150 height 18
click at [185, 165] on link "[DOMAIN_NAME] detected" at bounding box center [186, 167] width 54 height 5
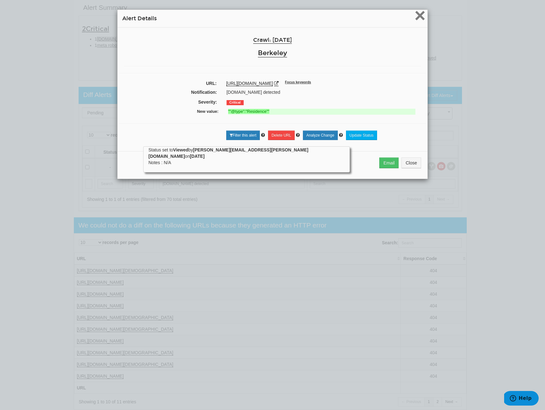
drag, startPoint x: 416, startPoint y: 22, endPoint x: 396, endPoint y: 24, distance: 19.7
click at [416, 22] on span "×" at bounding box center [419, 15] width 11 height 21
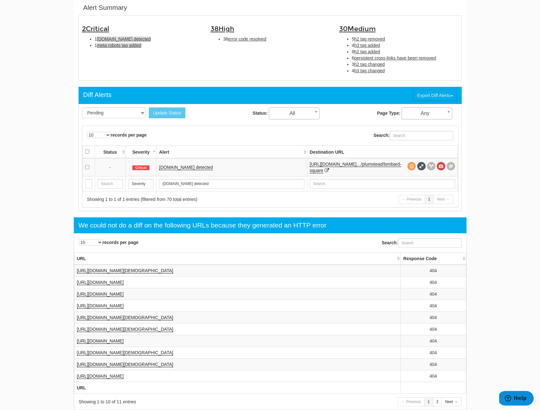
click at [117, 47] on span "meta robots tag added" at bounding box center [119, 45] width 44 height 5
type input "meta robots tag added"
drag, startPoint x: 186, startPoint y: 172, endPoint x: 190, endPoint y: 169, distance: 5.2
click at [186, 172] on td "Meta robots tag added" at bounding box center [231, 167] width 150 height 18
click at [190, 169] on link "Meta robots tag added" at bounding box center [181, 167] width 44 height 5
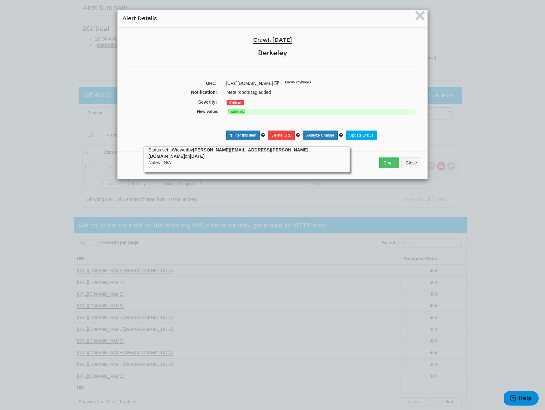
click at [396, 84] on div "[URL][DOMAIN_NAME] Focus keywords" at bounding box center [323, 83] width 195 height 6
click at [278, 84] on icon at bounding box center [276, 83] width 4 height 4
click at [48, 128] on div "× Alert Details Crawl: [DATE] [GEOGRAPHIC_DATA] URL: [URL][DOMAIN_NAME] Focus k…" at bounding box center [272, 205] width 545 height 410
